Goal: Find contact information: Find contact information

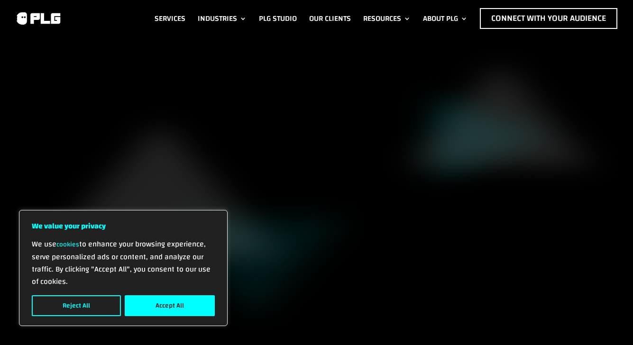
click at [143, 294] on div "We use cookies to enhance your browsing experience, serve personalized ads or c…" at bounding box center [123, 277] width 183 height 78
click at [147, 303] on button "Accept All" at bounding box center [170, 306] width 90 height 21
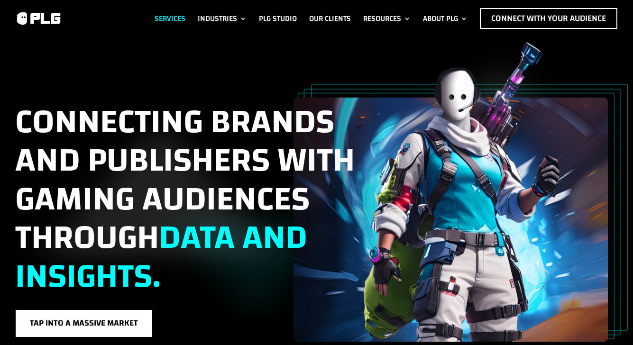
click at [166, 13] on link "Services" at bounding box center [170, 18] width 31 height 21
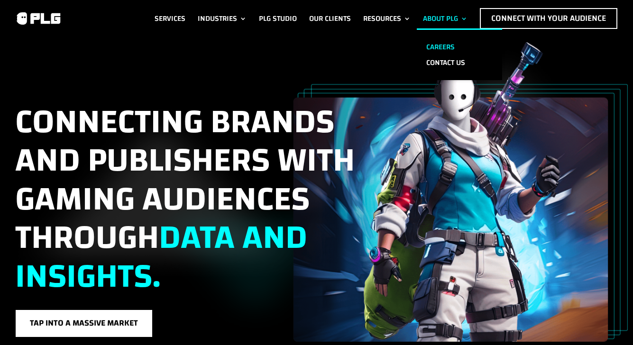
click at [436, 53] on link "Careers" at bounding box center [459, 47] width 85 height 16
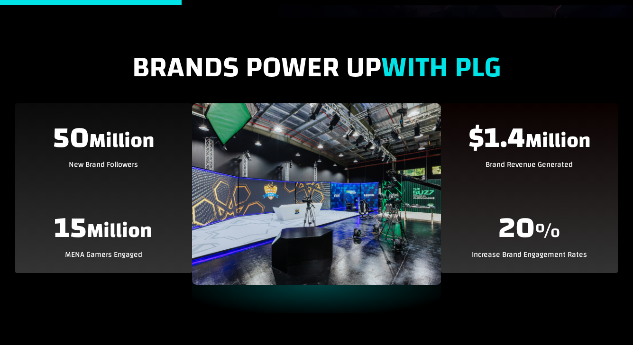
scroll to position [210, 0]
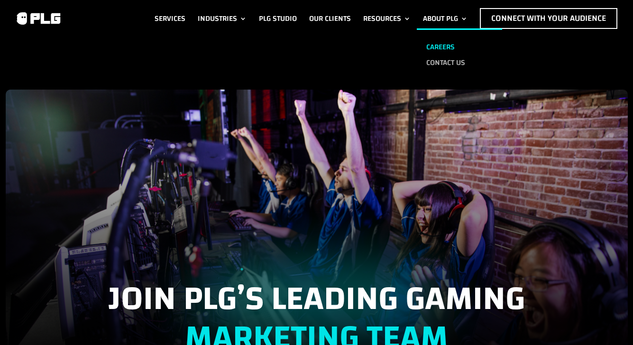
click at [437, 63] on link "Contact us" at bounding box center [459, 63] width 85 height 16
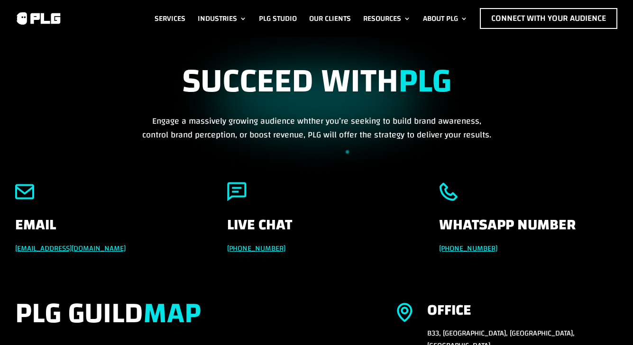
click at [104, 96] on div "Succeed with PLG Engage a massively growing audience whther you’re seeking to b…" at bounding box center [316, 102] width 603 height 80
